Goal: Task Accomplishment & Management: Use online tool/utility

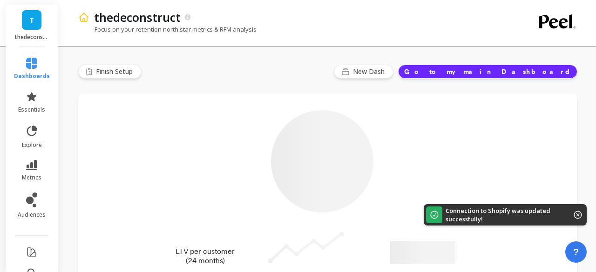
type input "Champions"
type input "20936"
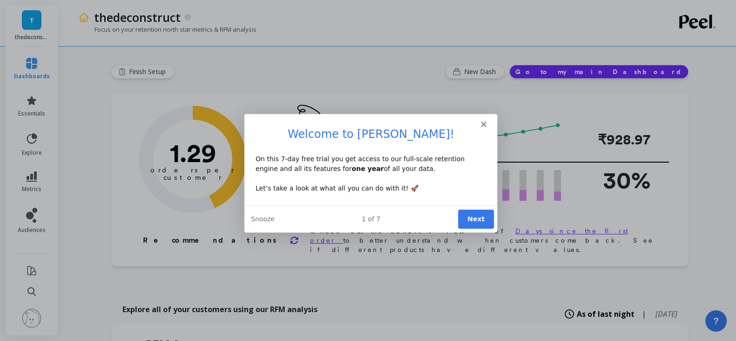
click at [483, 125] on icon "Close" at bounding box center [483, 124] width 6 height 6
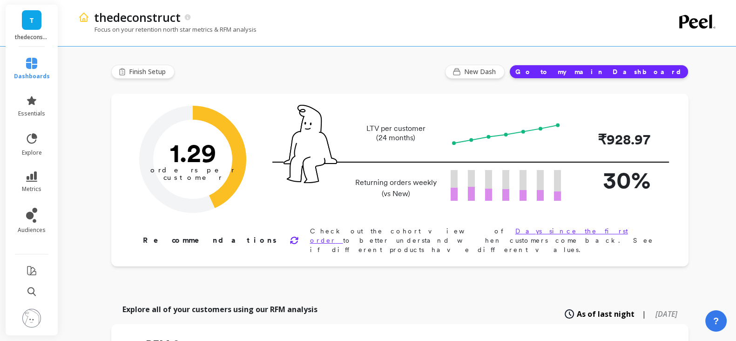
click at [596, 71] on button "Go to my main Dashboard" at bounding box center [598, 72] width 179 height 14
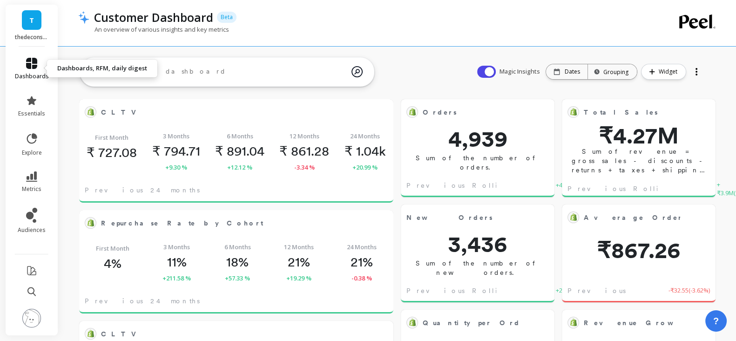
click at [29, 64] on icon at bounding box center [31, 63] width 11 height 11
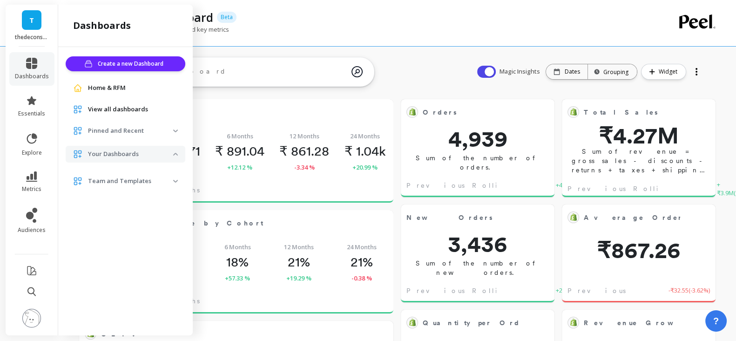
click at [174, 129] on img at bounding box center [175, 130] width 5 height 3
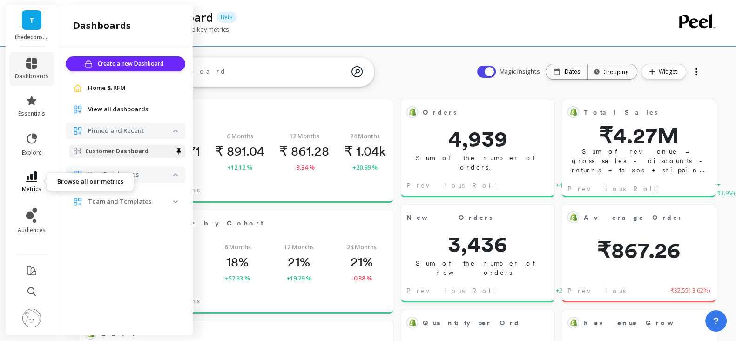
click at [37, 180] on icon at bounding box center [31, 176] width 11 height 10
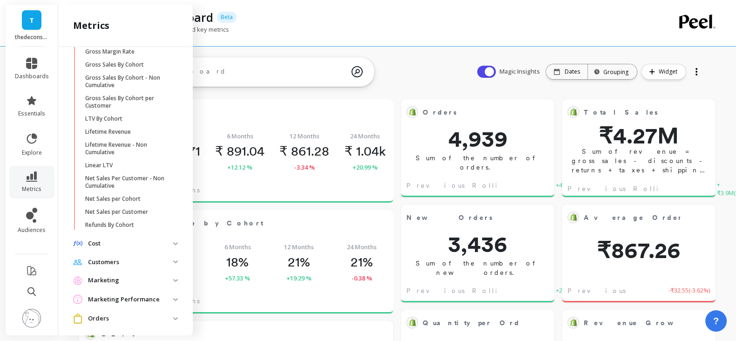
scroll to position [300, 0]
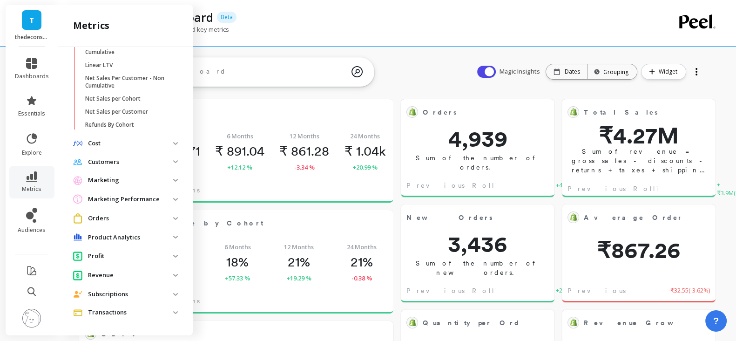
click at [173, 236] on img at bounding box center [175, 237] width 5 height 3
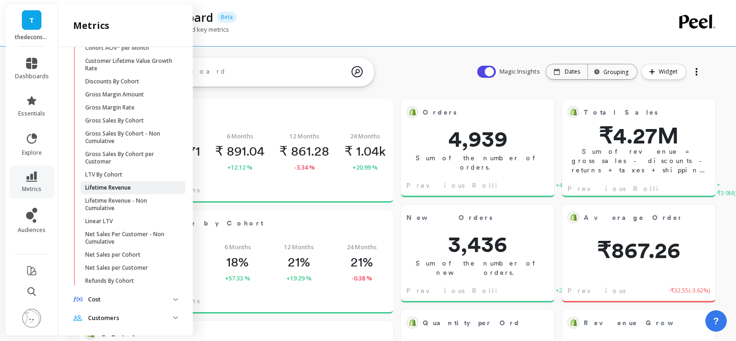
scroll to position [0, 0]
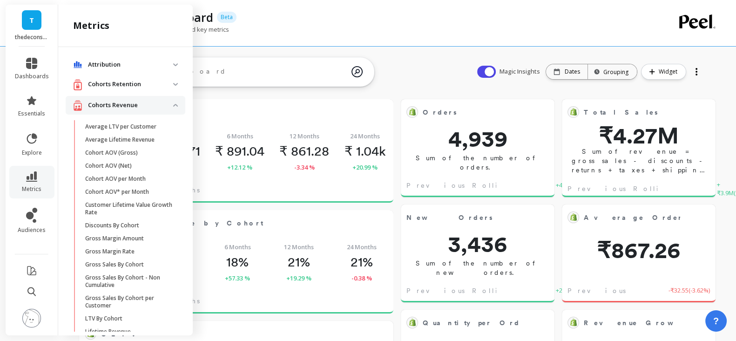
click at [173, 83] on img at bounding box center [175, 84] width 5 height 3
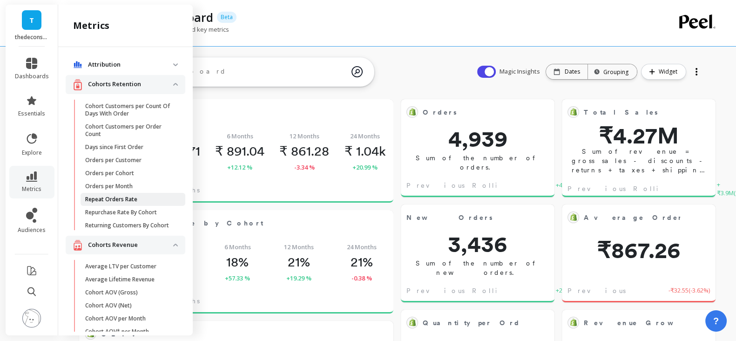
click at [123, 197] on p "Repeat Orders Rate" at bounding box center [111, 199] width 52 height 7
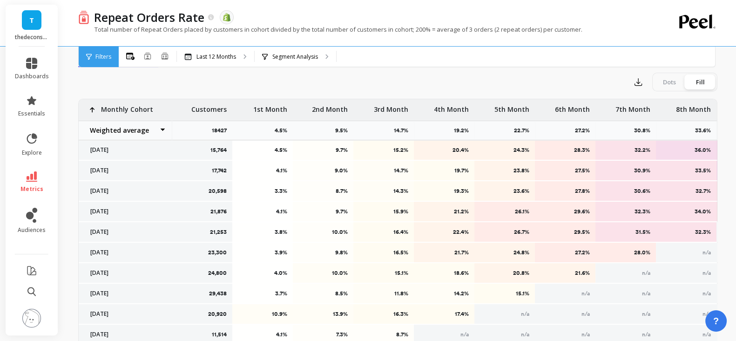
scroll to position [419, 0]
